Goal: Check status: Check status

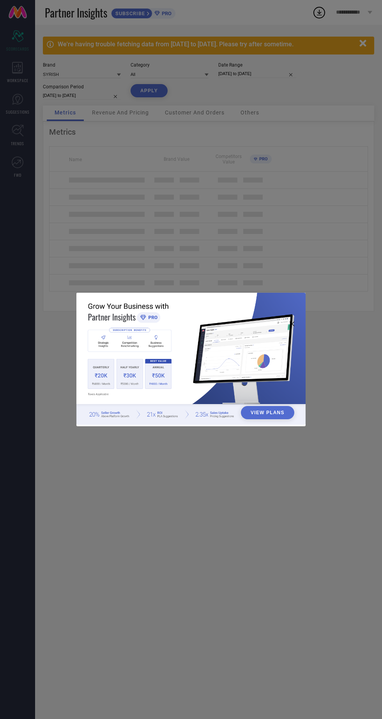
click at [208, 162] on div "View Plans" at bounding box center [191, 359] width 382 height 719
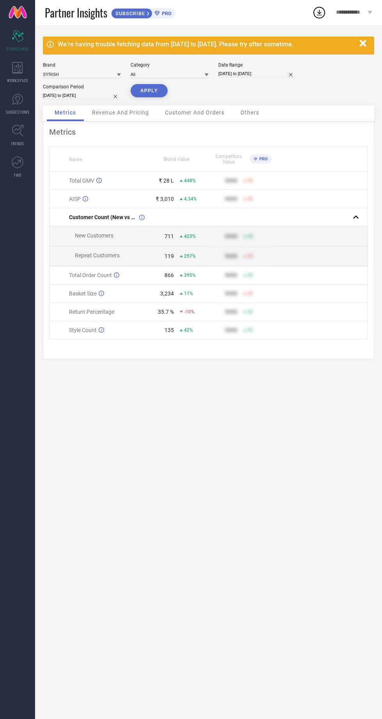
select select "3"
select select "2025"
select select "4"
select select "2025"
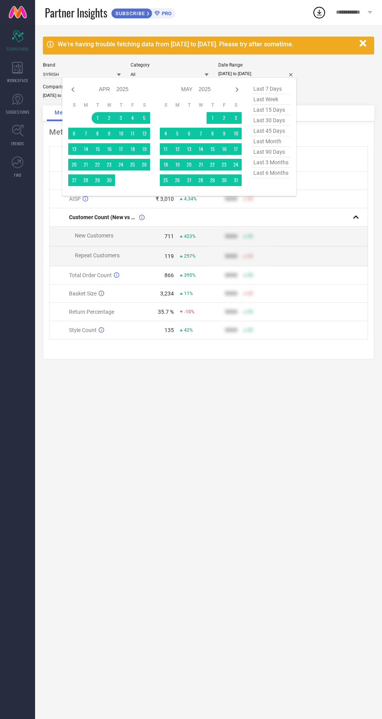
click at [237, 91] on icon at bounding box center [236, 89] width 9 height 9
select select "4"
select select "2025"
select select "5"
select select "2025"
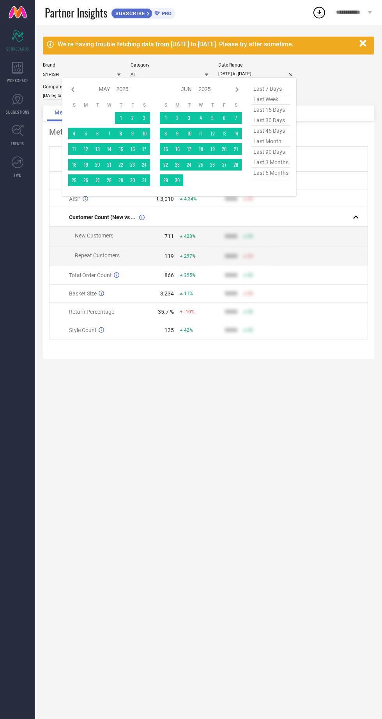
click at [145, 426] on div "We're having trouble fetching data from [DATE] to [DATE]. Please try after some…" at bounding box center [208, 372] width 347 height 694
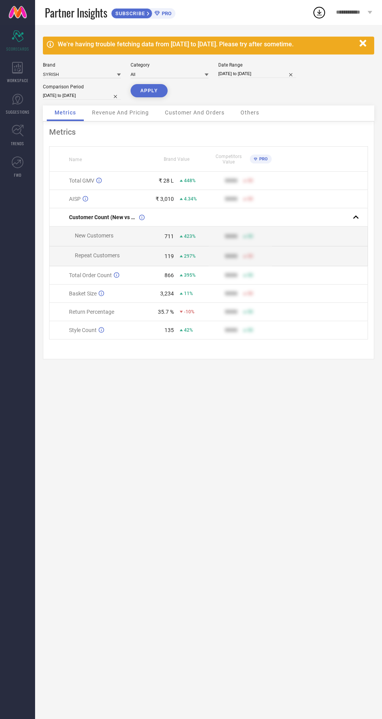
select select "3"
select select "2025"
select select "4"
select select "2025"
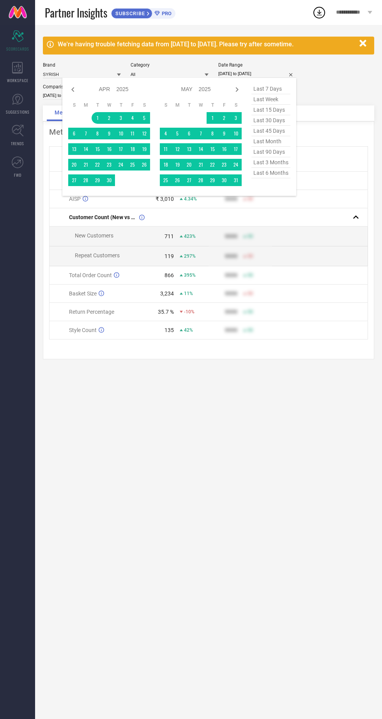
click at [240, 89] on icon at bounding box center [236, 89] width 9 height 9
select select "4"
select select "2025"
select select "5"
select select "2025"
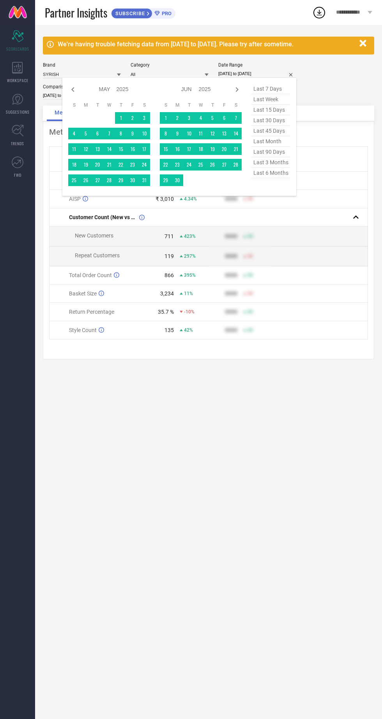
click at [237, 90] on icon at bounding box center [236, 89] width 9 height 9
select select "5"
select select "2025"
select select "6"
select select "2025"
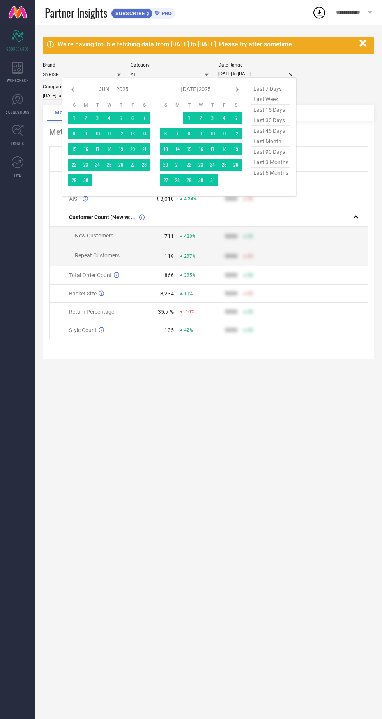
click at [237, 89] on icon at bounding box center [236, 89] width 9 height 9
select select "6"
select select "2025"
select select "7"
select select "2025"
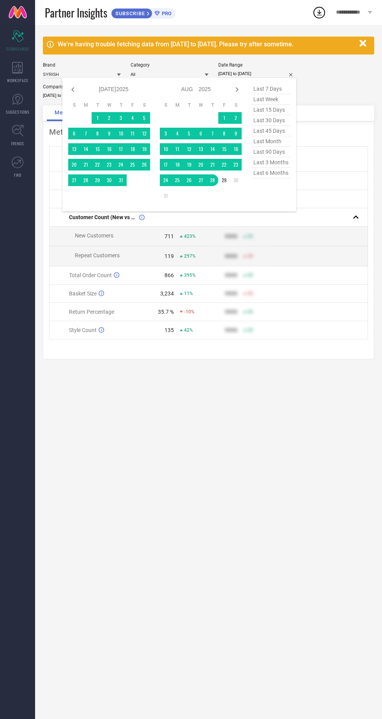
click at [233, 90] on icon at bounding box center [236, 89] width 9 height 9
select select "7"
select select "2025"
select select "8"
select select "2025"
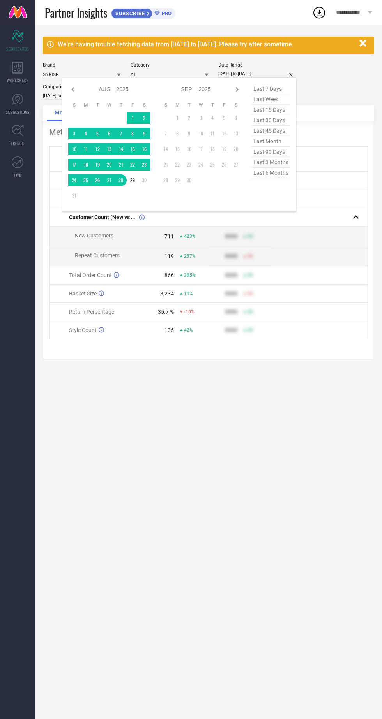
click at [130, 124] on table "S M T W T F S 1 2 3 4 5 6 7 8 9 10 11 12 13 14 15 16 17 18 19 20 21 22 23 24 25…" at bounding box center [109, 152] width 82 height 108
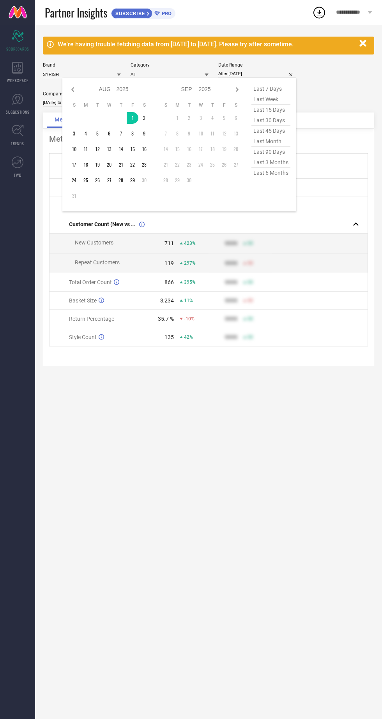
type input "[DATE] to [DATE]"
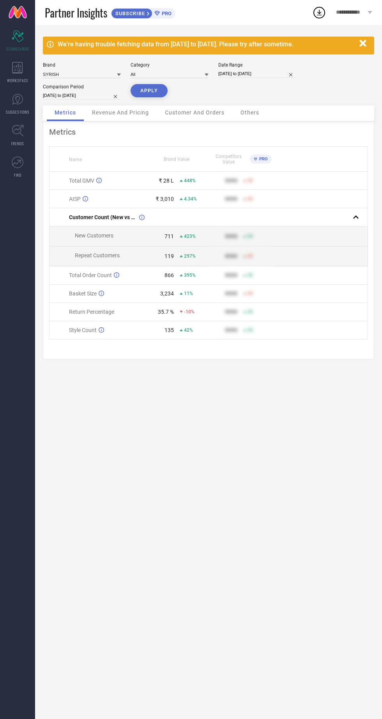
click at [149, 91] on button "APPLY" at bounding box center [148, 90] width 37 height 13
click at [136, 94] on button "APPLY" at bounding box center [148, 90] width 37 height 13
select select "7"
select select "2025"
select select "8"
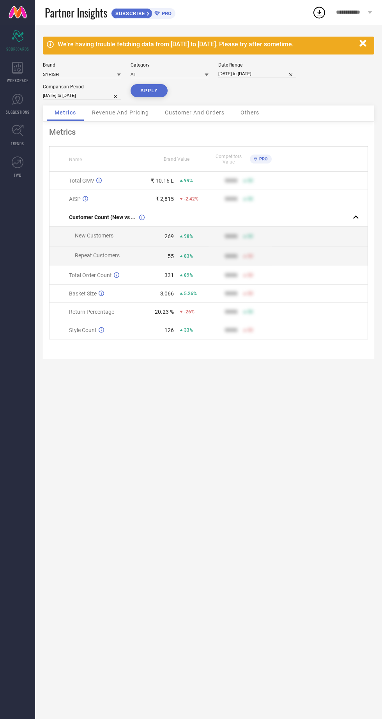
select select "2025"
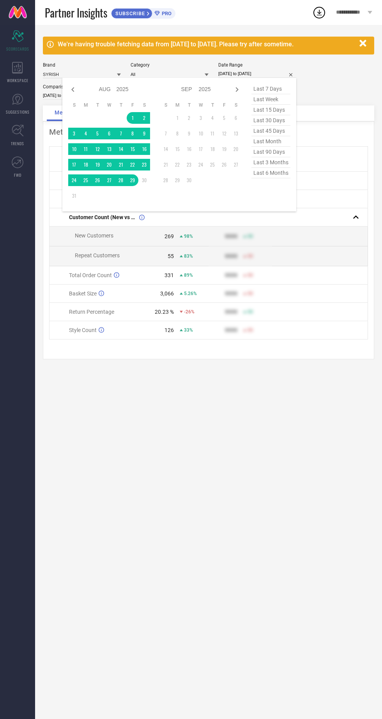
click at [171, 430] on div "We're having trouble fetching data from [DATE] to [DATE]. Please try after some…" at bounding box center [208, 372] width 347 height 694
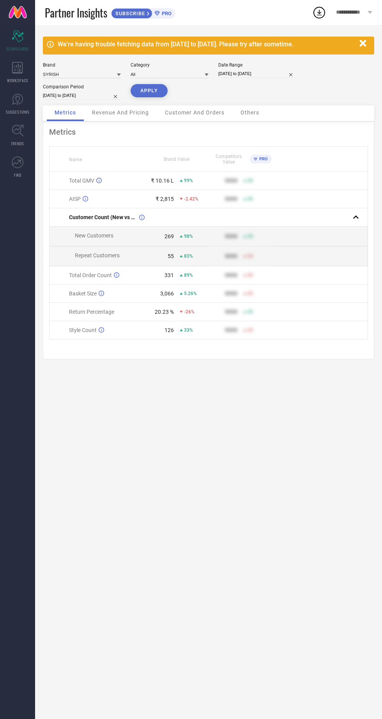
click at [140, 85] on button "APPLY" at bounding box center [148, 90] width 37 height 13
